Goal: Feedback & Contribution: Submit feedback/report problem

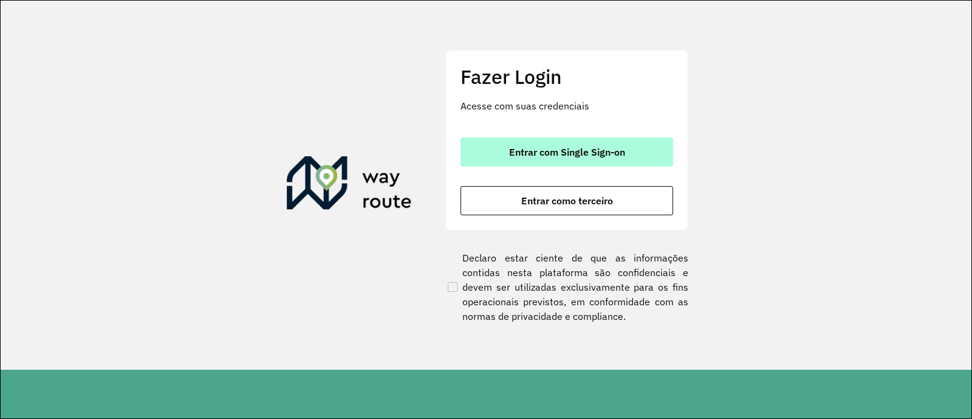
click at [570, 152] on span "Entrar com Single Sign-on" at bounding box center [567, 152] width 116 height 10
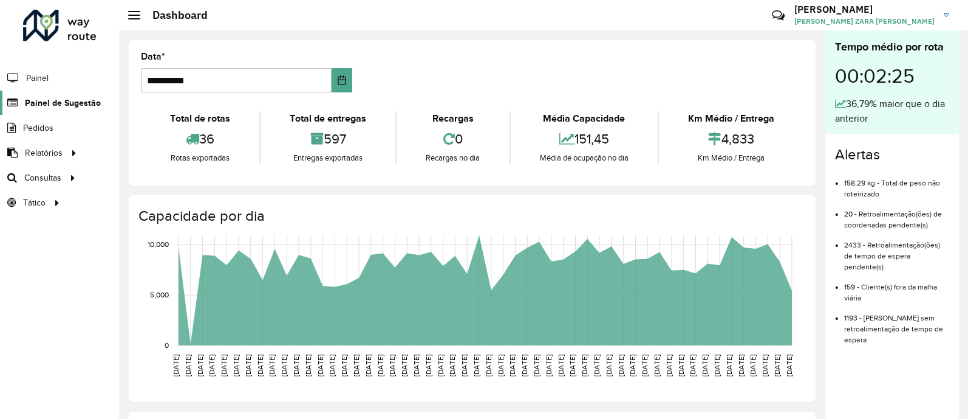
click at [88, 98] on span "Painel de Sugestão" at bounding box center [63, 103] width 76 height 13
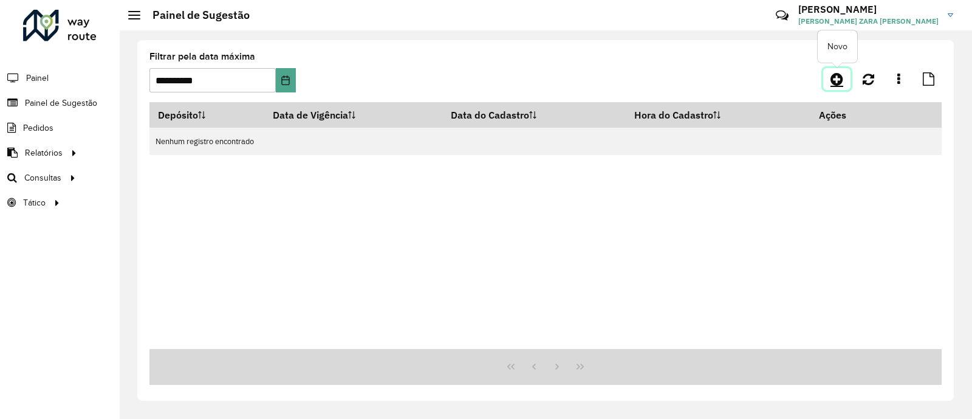
click at [835, 75] on icon at bounding box center [836, 79] width 13 height 15
